Goal: Transaction & Acquisition: Book appointment/travel/reservation

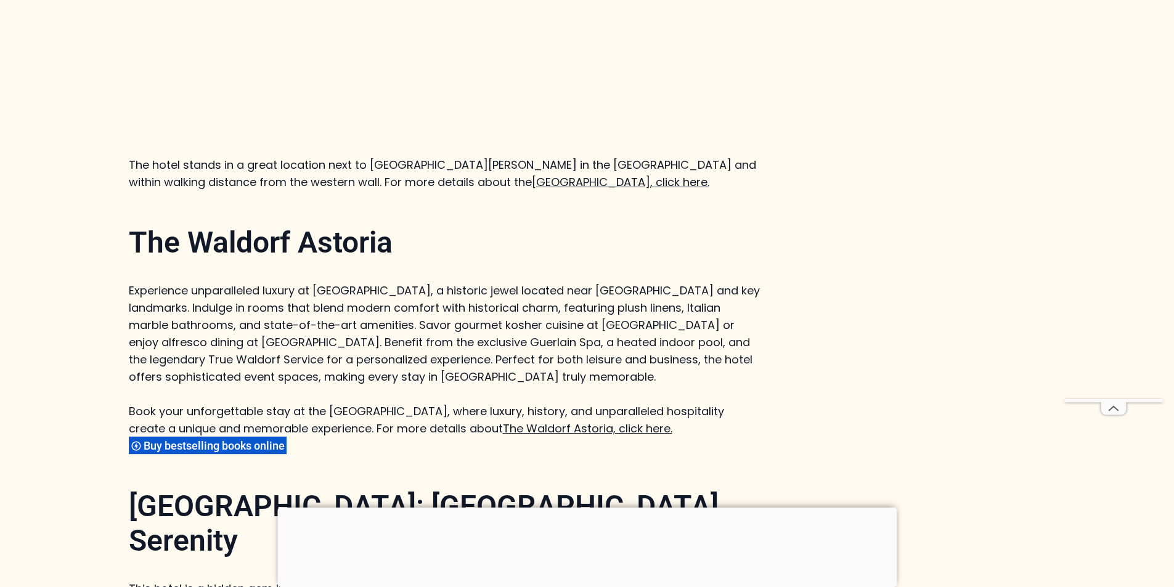
scroll to position [1664, 0]
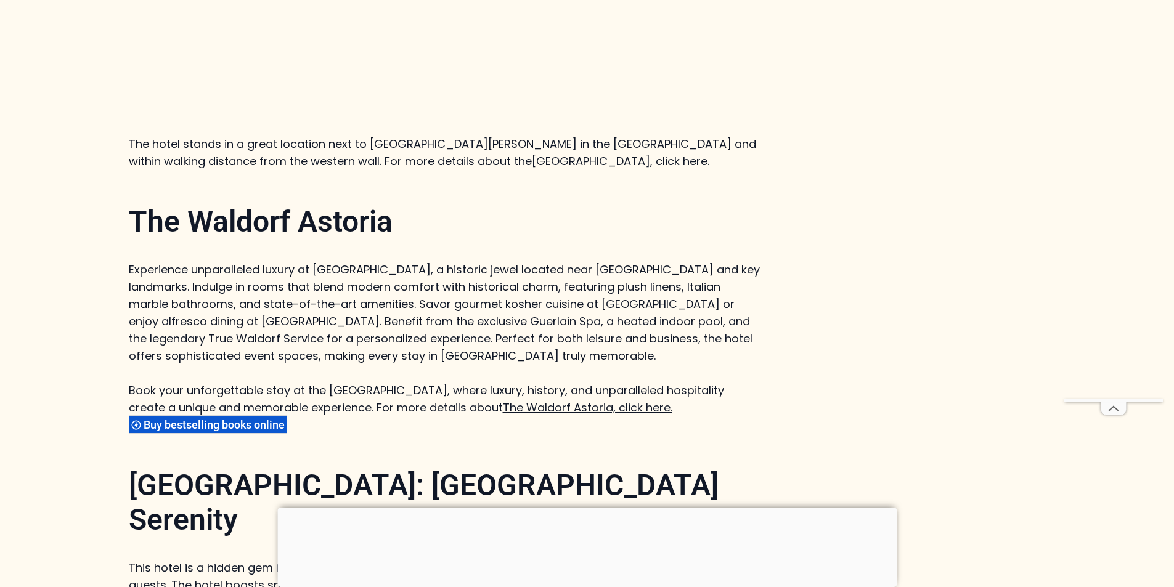
click at [547, 400] on link "The Waldorf Astoria, click here." at bounding box center [588, 407] width 170 height 15
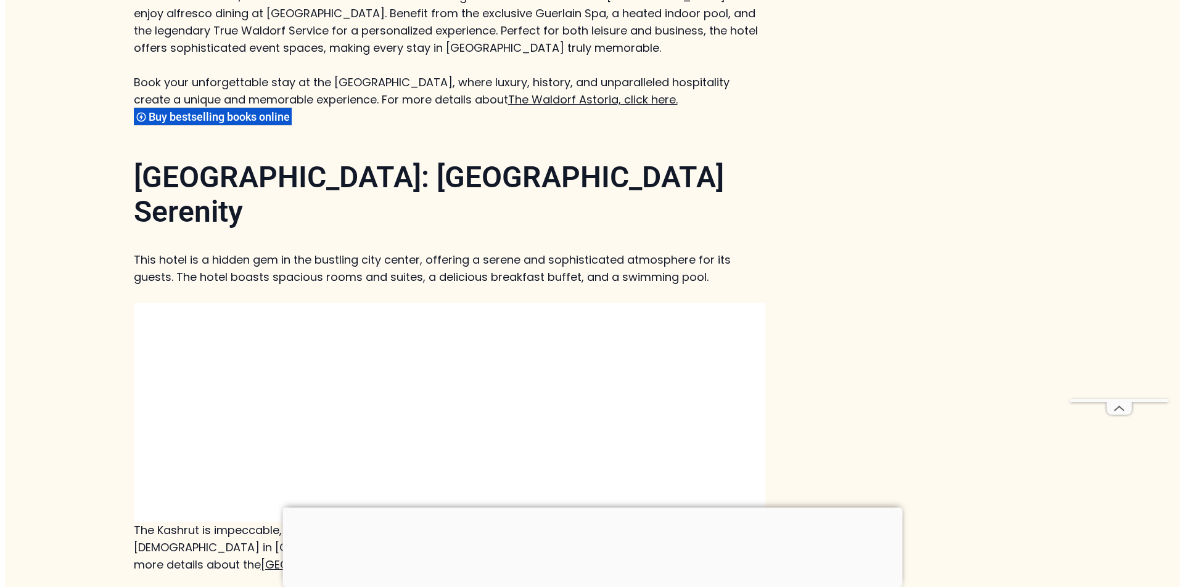
scroll to position [0, 0]
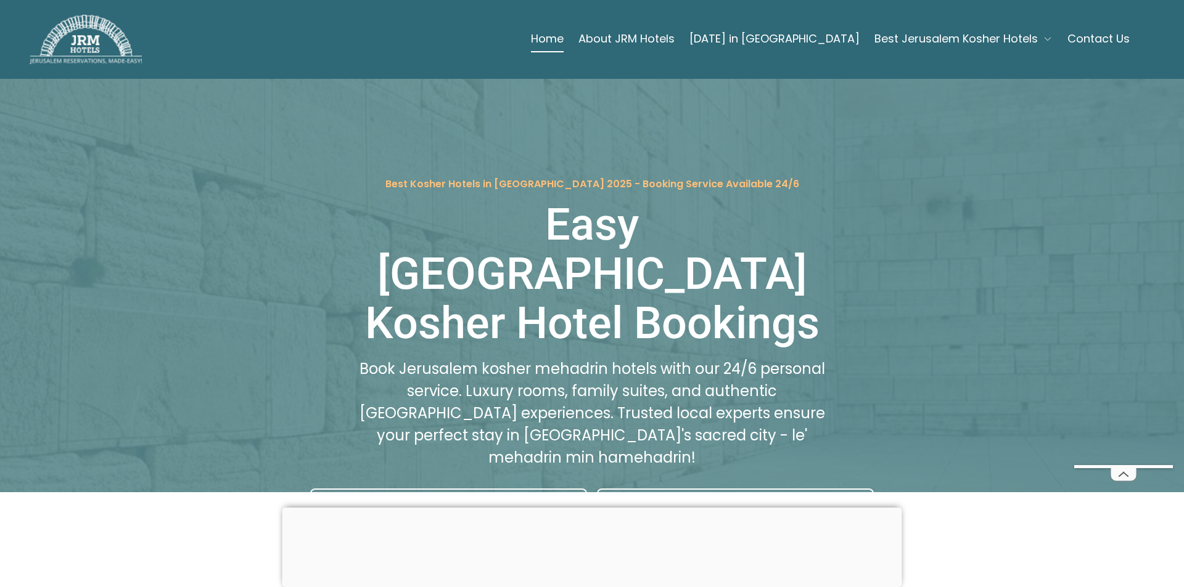
click at [916, 35] on span "Best Jerusalem Kosher Hotels" at bounding box center [955, 38] width 163 height 17
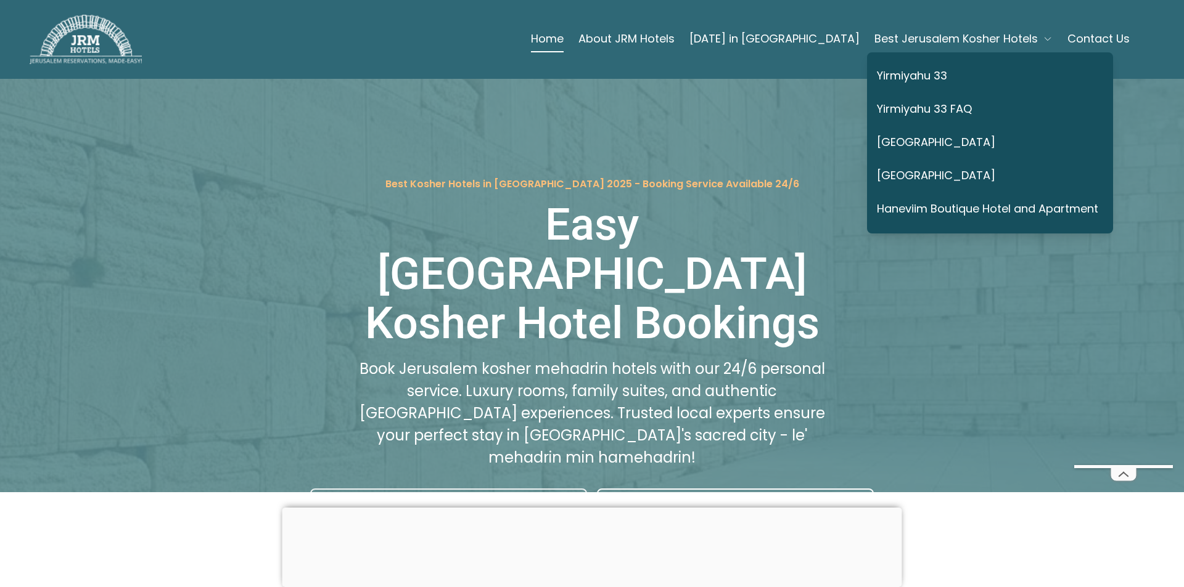
click at [476, 489] on link "Plan Your Stay at Yirmiyahu 33 Hotel" at bounding box center [448, 506] width 277 height 35
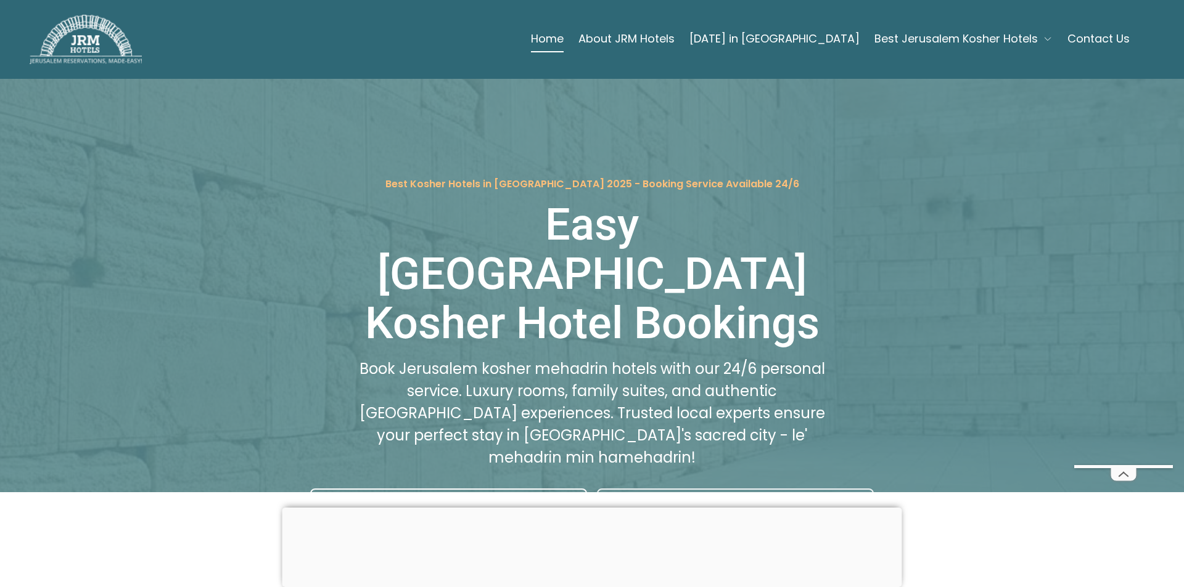
click at [666, 489] on link "Plan Your Stay at Prima Palace Hotel" at bounding box center [735, 506] width 277 height 35
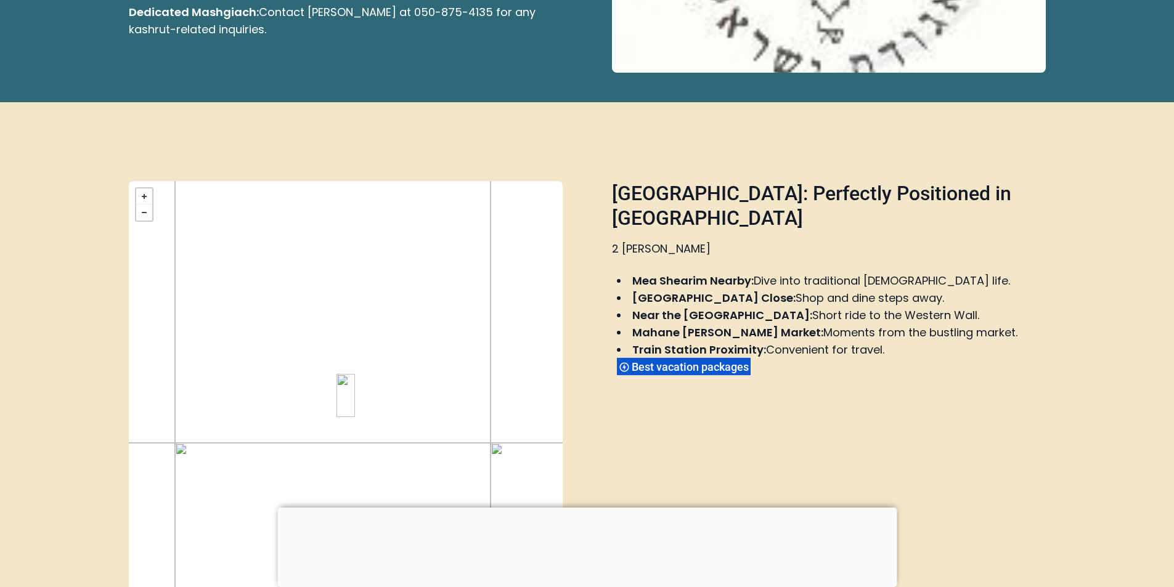
scroll to position [986, 0]
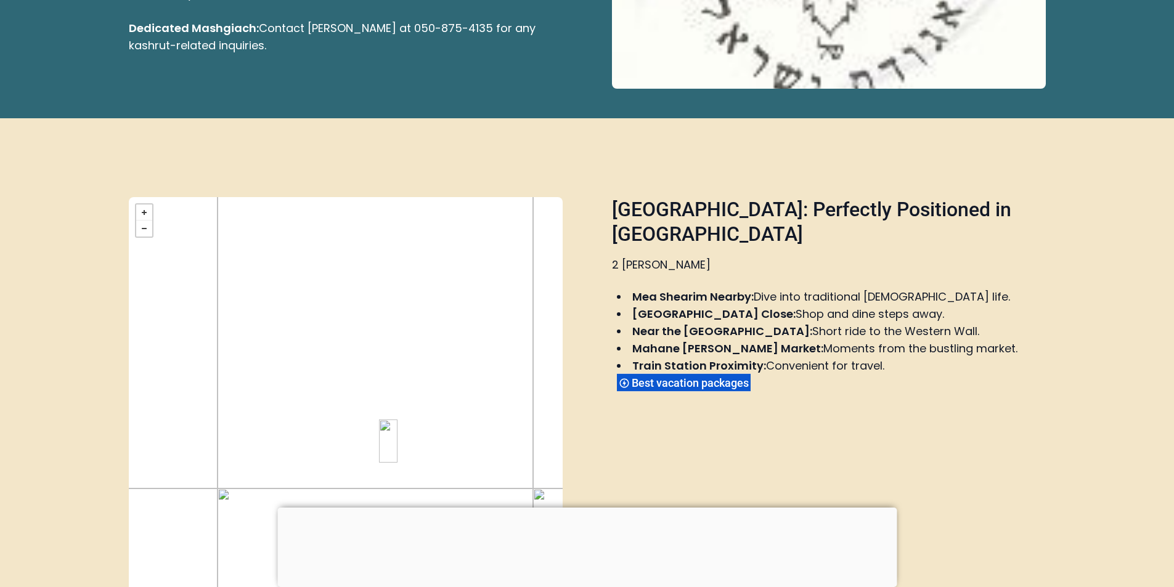
drag, startPoint x: 492, startPoint y: 260, endPoint x: 533, endPoint y: 290, distance: 51.2
click at [533, 290] on div "+ − close © Mapbox © OpenStreetMap Improve this map" at bounding box center [346, 412] width 434 height 430
drag, startPoint x: 327, startPoint y: 300, endPoint x: 330, endPoint y: 481, distance: 181.9
click at [330, 481] on div "+ − close © Mapbox © OpenStreetMap Improve this map" at bounding box center [346, 412] width 434 height 430
drag, startPoint x: 332, startPoint y: 274, endPoint x: 344, endPoint y: 166, distance: 109.2
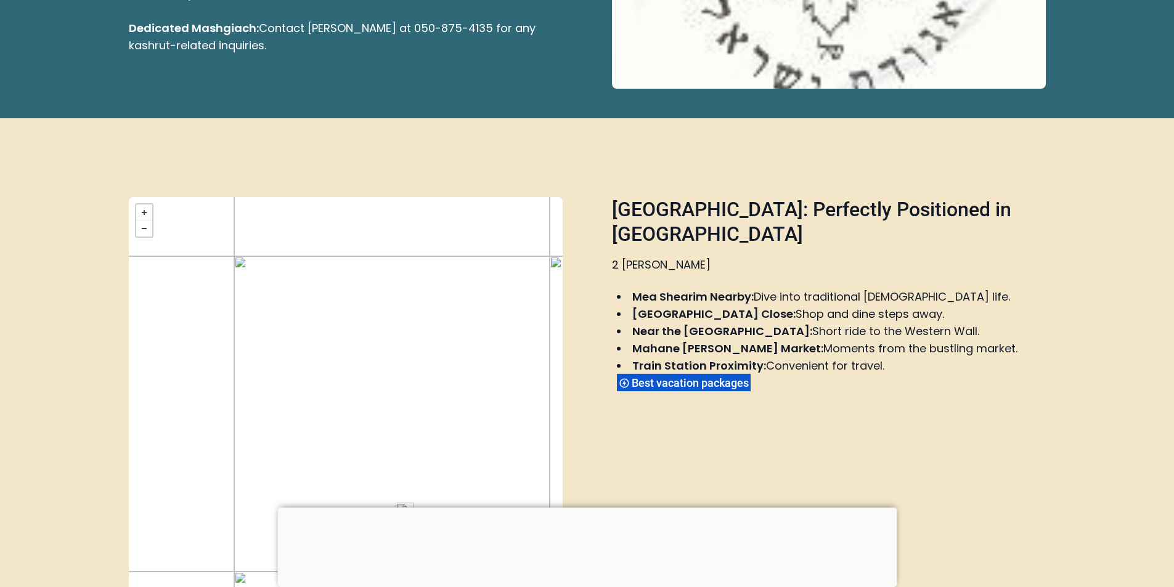
click at [344, 197] on div "+ − close © Mapbox © OpenStreetMap Improve this map" at bounding box center [346, 412] width 434 height 430
drag, startPoint x: 399, startPoint y: 370, endPoint x: 329, endPoint y: 152, distance: 228.7
click at [329, 197] on div "+ − close © Mapbox © OpenStreetMap Improve this map" at bounding box center [346, 412] width 434 height 430
drag, startPoint x: 385, startPoint y: 358, endPoint x: 215, endPoint y: 428, distance: 184.3
click at [216, 429] on div "+ − close © Mapbox © OpenStreetMap Improve this map" at bounding box center [346, 412] width 434 height 430
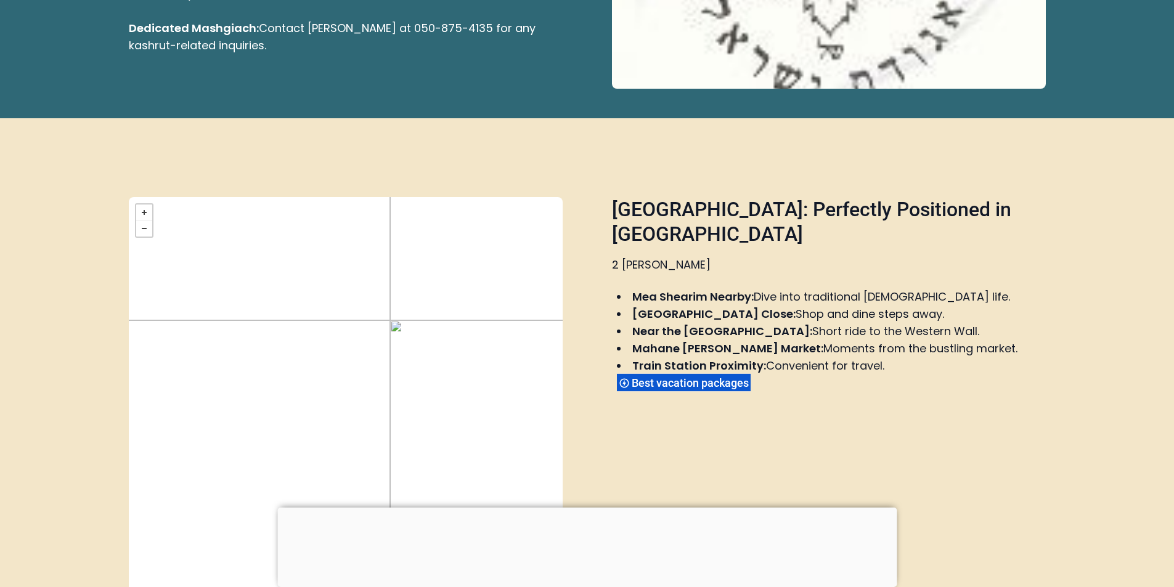
drag, startPoint x: 432, startPoint y: 287, endPoint x: 210, endPoint y: 495, distance: 304.4
click at [201, 508] on div "+ − close © Mapbox © OpenStreetMap Improve this map" at bounding box center [346, 412] width 434 height 430
drag, startPoint x: 353, startPoint y: 304, endPoint x: 356, endPoint y: 402, distance: 98.1
click at [351, 416] on div "+ − close © Mapbox © OpenStreetMap Improve this map" at bounding box center [346, 412] width 434 height 430
drag, startPoint x: 357, startPoint y: 195, endPoint x: 563, endPoint y: 269, distance: 218.6
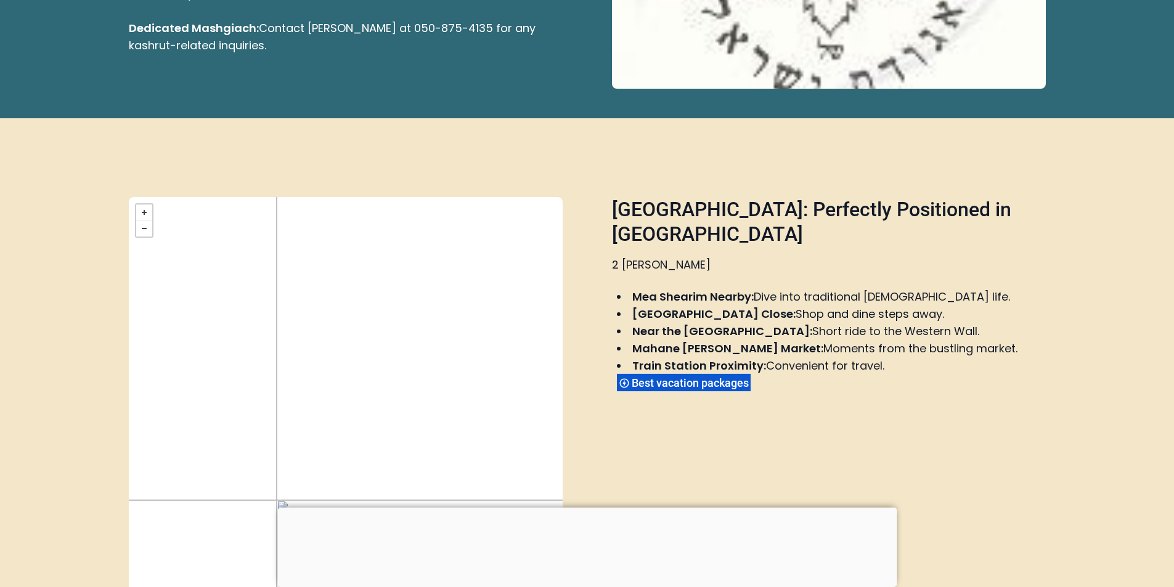
click at [563, 269] on div "+ − close © Mapbox © OpenStreetMap Improve this map Prima Palace Hotel: Perfect…" at bounding box center [587, 412] width 917 height 430
drag, startPoint x: 262, startPoint y: 329, endPoint x: 493, endPoint y: 220, distance: 254.8
click at [493, 220] on div "+ − close © Mapbox © OpenStreetMap Improve this map" at bounding box center [346, 412] width 434 height 430
drag, startPoint x: 267, startPoint y: 399, endPoint x: 471, endPoint y: 225, distance: 268.5
click at [471, 225] on div "+ − close © Mapbox © OpenStreetMap Improve this map" at bounding box center [346, 412] width 434 height 430
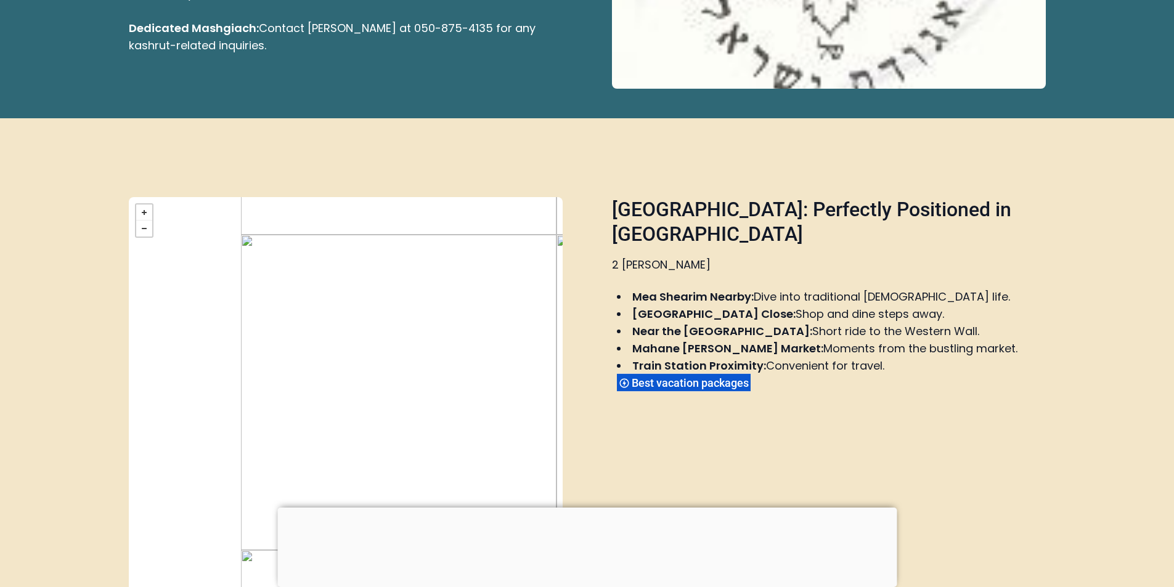
drag, startPoint x: 305, startPoint y: 438, endPoint x: 470, endPoint y: 136, distance: 345.1
click at [470, 197] on div "+ − close © Mapbox © OpenStreetMap Improve this map" at bounding box center [346, 412] width 434 height 430
drag, startPoint x: 350, startPoint y: 387, endPoint x: 417, endPoint y: 267, distance: 138.0
click at [478, 263] on div "+ − close © Mapbox © OpenStreetMap Improve this map" at bounding box center [346, 412] width 434 height 430
drag, startPoint x: 178, startPoint y: 287, endPoint x: 329, endPoint y: 380, distance: 178.3
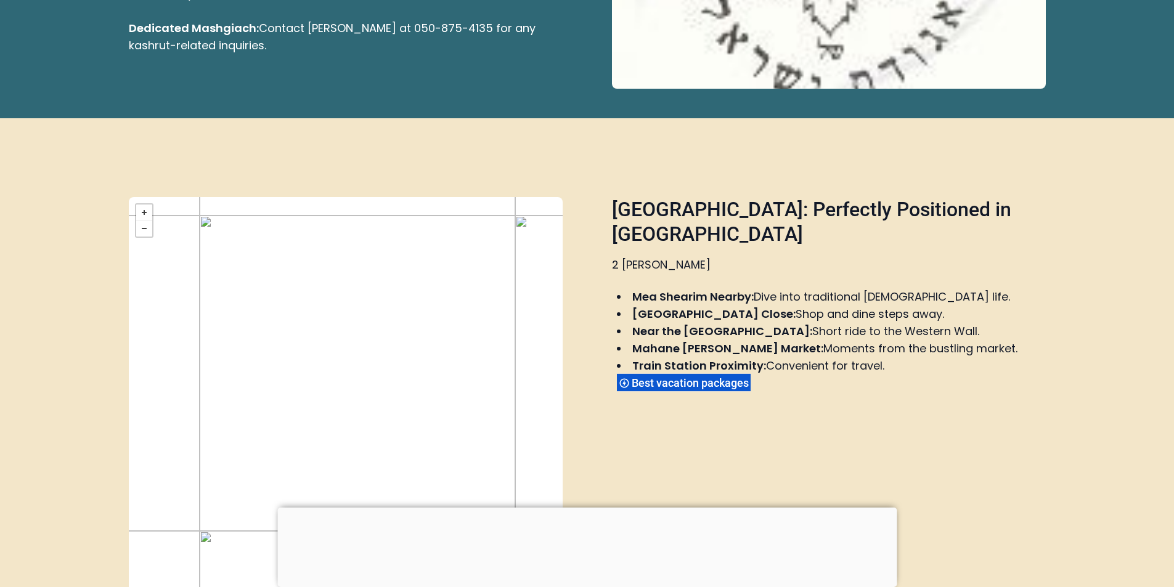
click at [324, 390] on div "+ − close © Mapbox © OpenStreetMap Improve this map" at bounding box center [346, 412] width 434 height 430
drag, startPoint x: 440, startPoint y: 308, endPoint x: 306, endPoint y: 361, distance: 143.6
click at [307, 361] on div "+ − close © Mapbox © OpenStreetMap Improve this map" at bounding box center [346, 412] width 434 height 430
drag, startPoint x: 448, startPoint y: 285, endPoint x: 295, endPoint y: 332, distance: 159.7
click at [286, 331] on div "+ − close © Mapbox © OpenStreetMap Improve this map" at bounding box center [346, 412] width 434 height 430
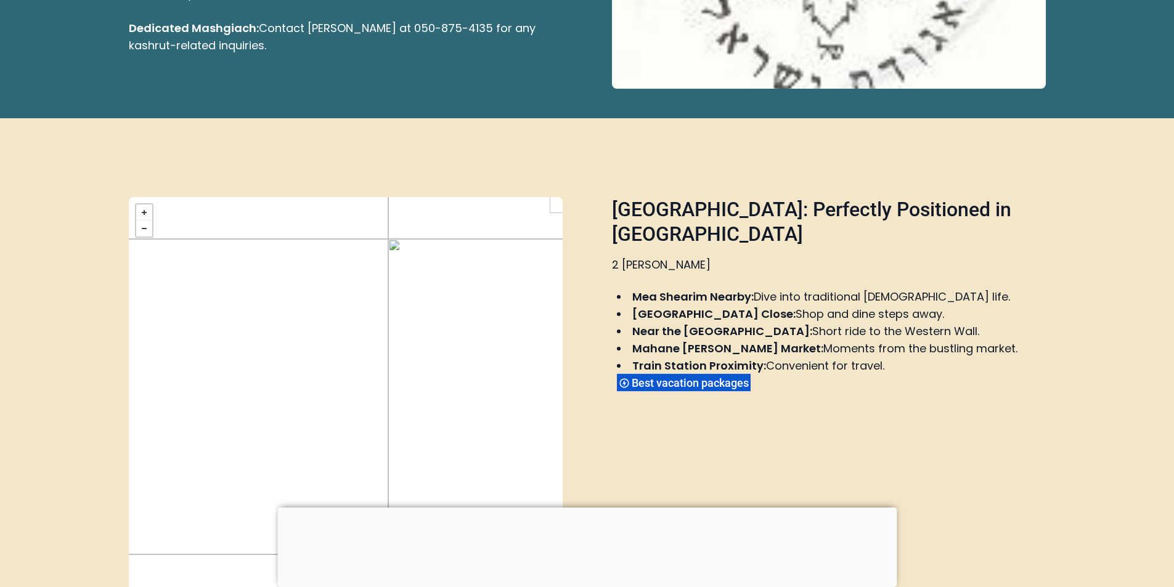
drag, startPoint x: 475, startPoint y: 325, endPoint x: 321, endPoint y: 251, distance: 171.2
click at [320, 252] on div "+ − close © Mapbox © OpenStreetMap Improve this map" at bounding box center [346, 412] width 434 height 430
drag, startPoint x: 442, startPoint y: 307, endPoint x: 320, endPoint y: 249, distance: 135.1
click at [321, 249] on div "+ − close © Mapbox © OpenStreetMap Improve this map" at bounding box center [346, 412] width 434 height 430
drag, startPoint x: 361, startPoint y: 339, endPoint x: 302, endPoint y: 244, distance: 111.5
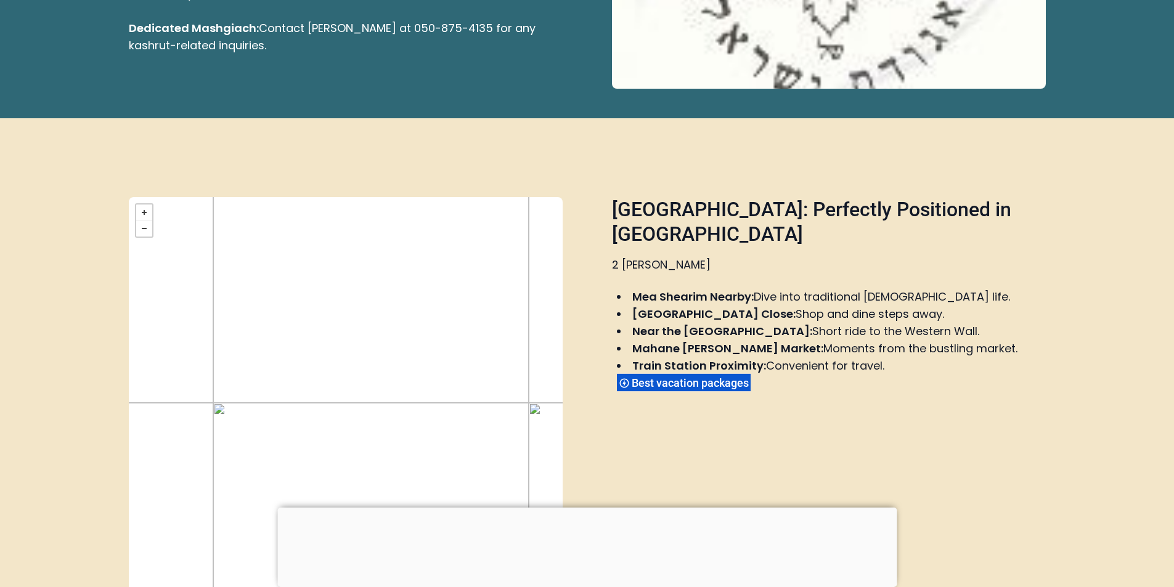
click at [303, 244] on div "+ − close © Mapbox © OpenStreetMap Improve this map" at bounding box center [346, 412] width 434 height 430
drag, startPoint x: 372, startPoint y: 345, endPoint x: 324, endPoint y: 236, distance: 119.0
click at [324, 236] on div "+ − close © Mapbox © OpenStreetMap Improve this map" at bounding box center [346, 412] width 434 height 430
drag, startPoint x: 453, startPoint y: 261, endPoint x: 301, endPoint y: 275, distance: 152.3
click at [301, 275] on div "+ − close © Mapbox © OpenStreetMap Improve this map" at bounding box center [346, 412] width 434 height 430
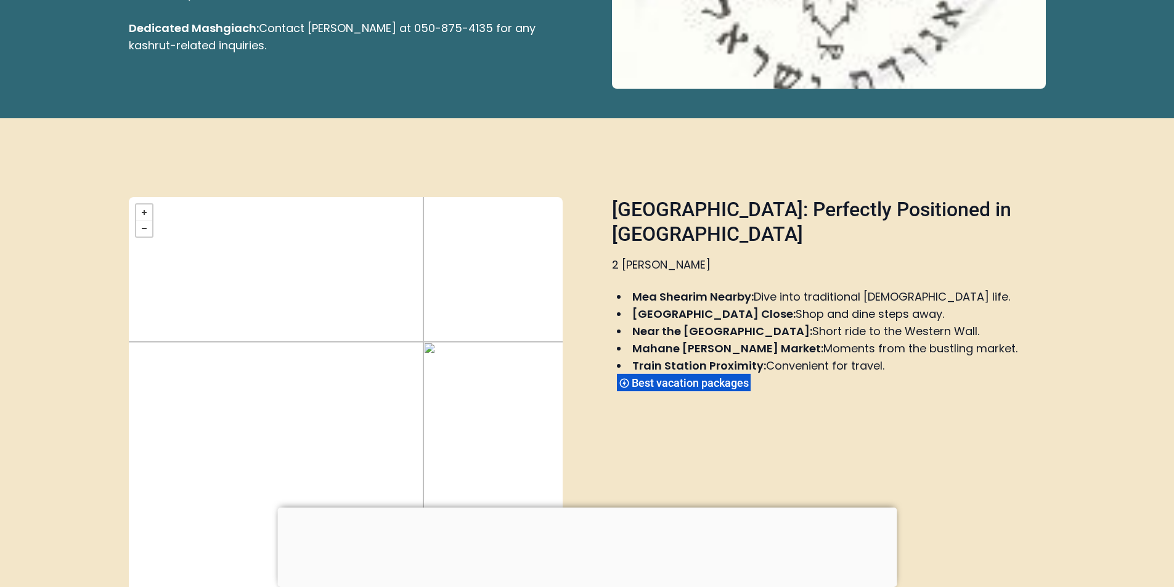
drag, startPoint x: 441, startPoint y: 274, endPoint x: 219, endPoint y: 303, distance: 223.1
click at [211, 305] on div "+ − close © Mapbox © OpenStreetMap Improve this map" at bounding box center [346, 412] width 434 height 430
drag, startPoint x: 382, startPoint y: 279, endPoint x: 243, endPoint y: 297, distance: 139.9
click at [243, 297] on div "+ − close © Mapbox © OpenStreetMap Improve this map" at bounding box center [346, 412] width 434 height 430
drag, startPoint x: 404, startPoint y: 277, endPoint x: 501, endPoint y: 242, distance: 103.3
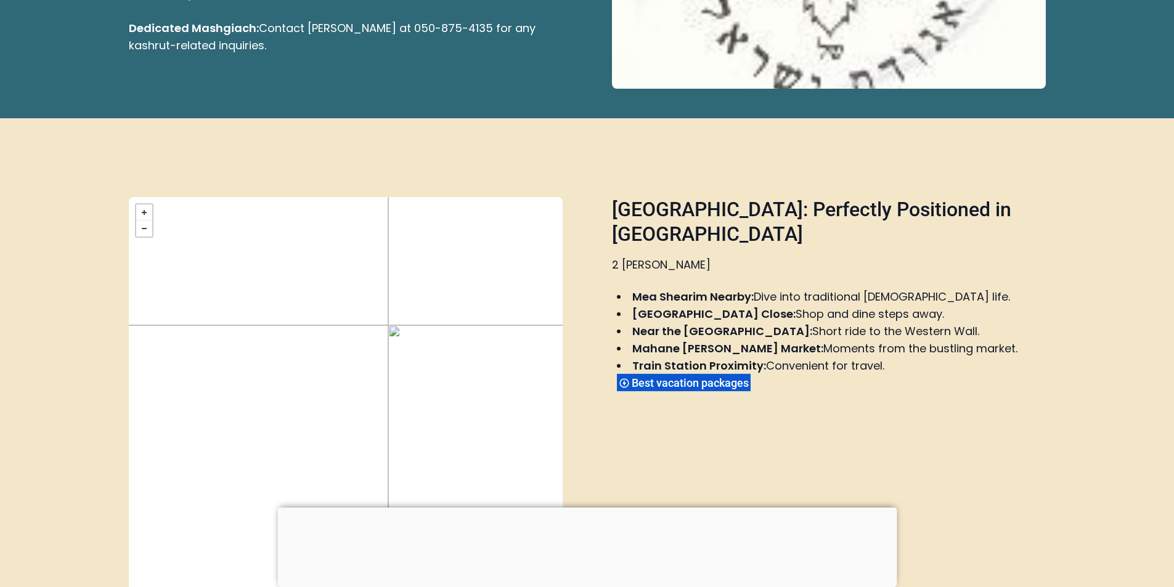
click at [501, 242] on div "+ − close © Mapbox © OpenStreetMap Improve this map" at bounding box center [346, 412] width 434 height 430
drag, startPoint x: 285, startPoint y: 322, endPoint x: 528, endPoint y: 276, distance: 247.3
click at [528, 276] on div "+ − close © Mapbox © OpenStreetMap Improve this map" at bounding box center [346, 412] width 434 height 430
drag, startPoint x: 290, startPoint y: 322, endPoint x: 427, endPoint y: 353, distance: 140.9
click at [434, 385] on div "+ − close © Mapbox © OpenStreetMap Improve this map" at bounding box center [346, 412] width 434 height 430
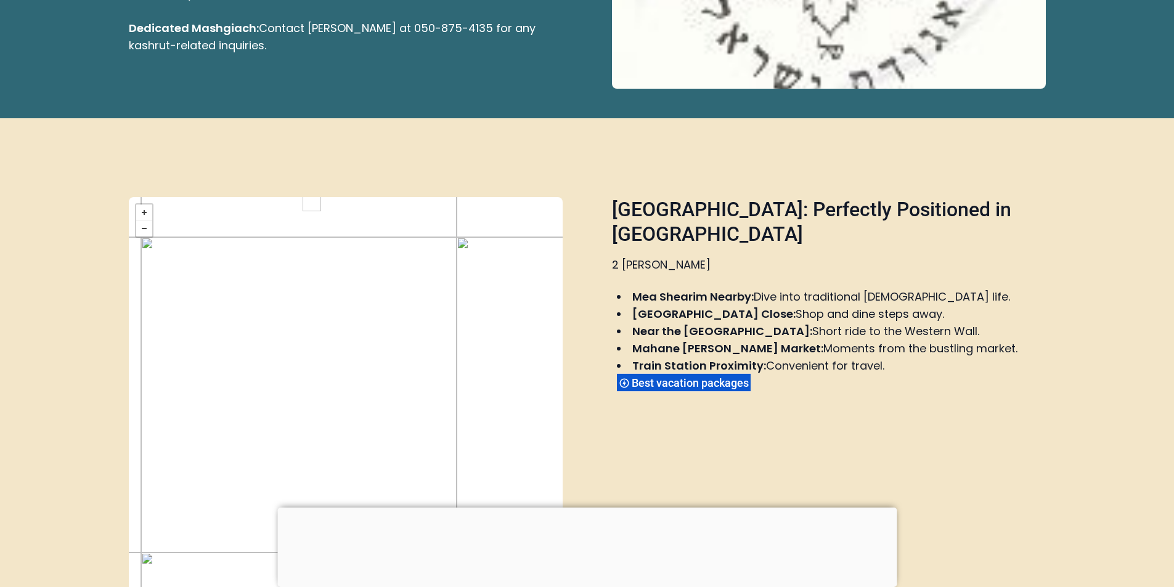
drag, startPoint x: 393, startPoint y: 200, endPoint x: 389, endPoint y: 407, distance: 207.2
click at [391, 412] on div "+ − close © Mapbox © OpenStreetMap Improve this map" at bounding box center [346, 412] width 434 height 430
drag, startPoint x: 345, startPoint y: 269, endPoint x: 361, endPoint y: 398, distance: 129.9
click at [366, 424] on div "+ − close © Mapbox © OpenStreetMap Improve this map" at bounding box center [346, 412] width 434 height 430
drag, startPoint x: 343, startPoint y: 263, endPoint x: 369, endPoint y: 317, distance: 60.4
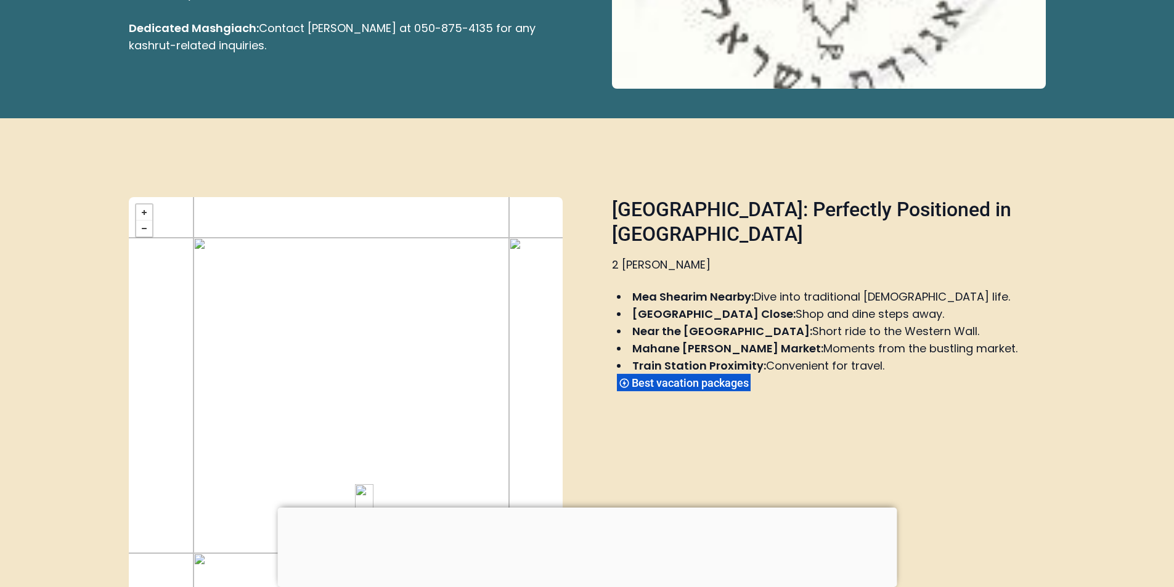
click at [376, 438] on div "+ − close © Mapbox © OpenStreetMap Improve this map" at bounding box center [346, 412] width 434 height 430
drag, startPoint x: 378, startPoint y: 237, endPoint x: 392, endPoint y: 425, distance: 188.6
click at [392, 425] on div "+ − close © Mapbox © OpenStreetMap Improve this map" at bounding box center [346, 412] width 434 height 430
drag, startPoint x: 391, startPoint y: 260, endPoint x: 399, endPoint y: 451, distance: 191.2
click at [405, 493] on div "+ − close © Mapbox © OpenStreetMap Improve this map" at bounding box center [346, 412] width 434 height 430
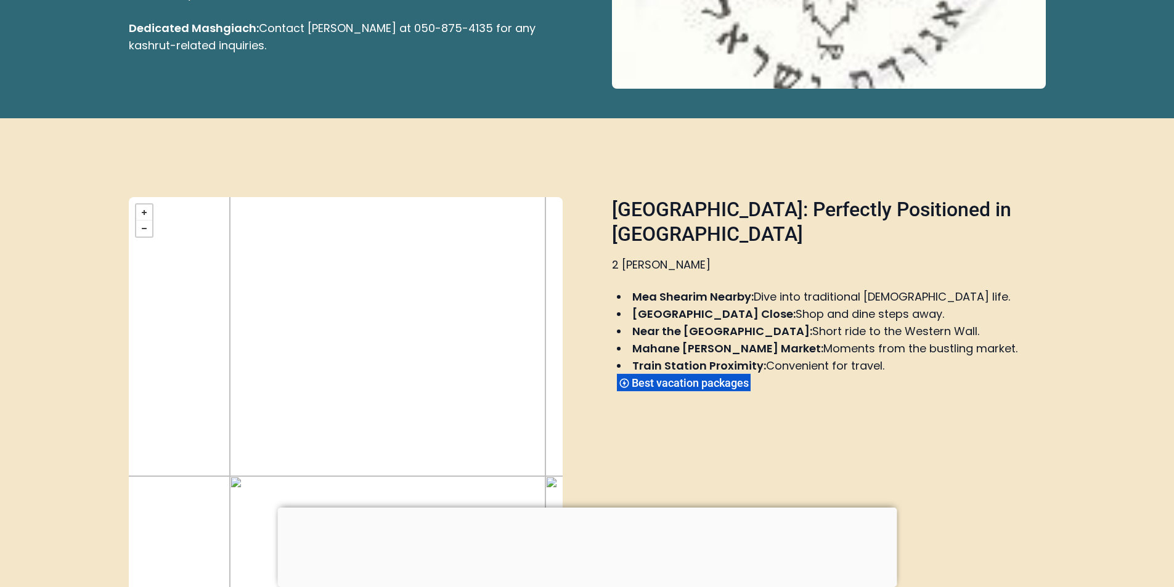
drag, startPoint x: 379, startPoint y: 306, endPoint x: 384, endPoint y: 442, distance: 136.3
click at [388, 448] on div "+ − close © Mapbox © OpenStreetMap Improve this map" at bounding box center [346, 412] width 434 height 430
drag, startPoint x: 425, startPoint y: 252, endPoint x: 432, endPoint y: 412, distance: 161.1
click at [435, 425] on div "+ − close © Mapbox © OpenStreetMap Improve this map" at bounding box center [346, 412] width 434 height 430
drag, startPoint x: 433, startPoint y: 263, endPoint x: 337, endPoint y: 456, distance: 216.4
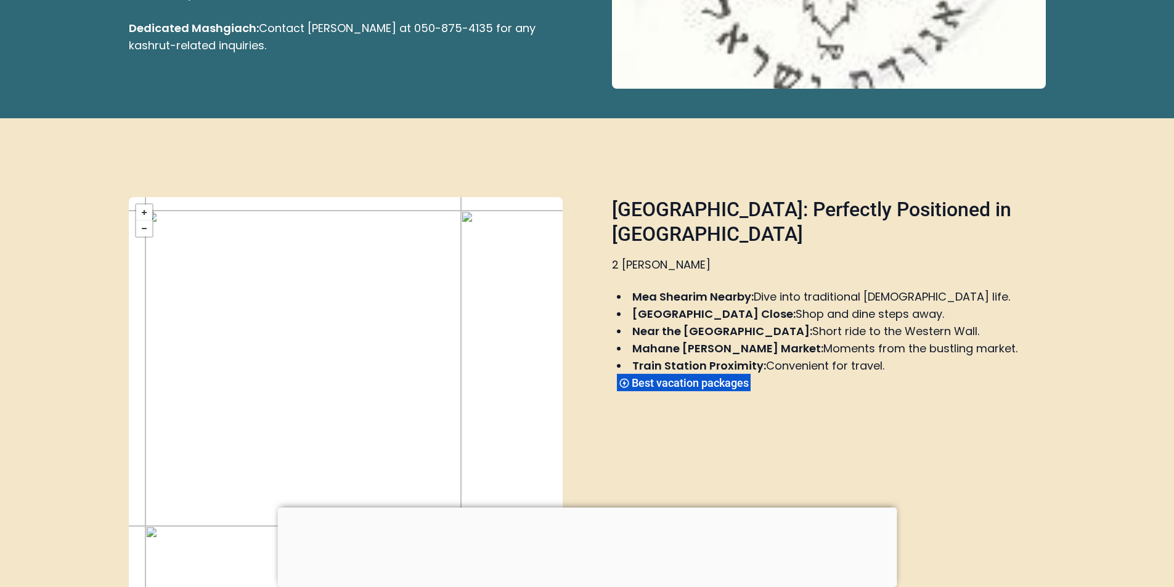
click at [337, 459] on div "+ − close © Mapbox © OpenStreetMap Improve this map" at bounding box center [346, 412] width 434 height 430
